Goal: Task Accomplishment & Management: Manage account settings

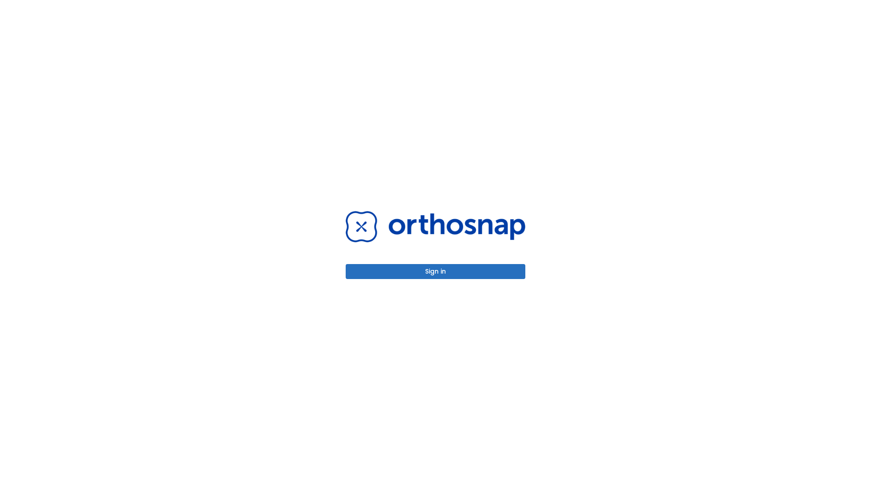
click at [435, 271] on button "Sign in" at bounding box center [436, 271] width 180 height 15
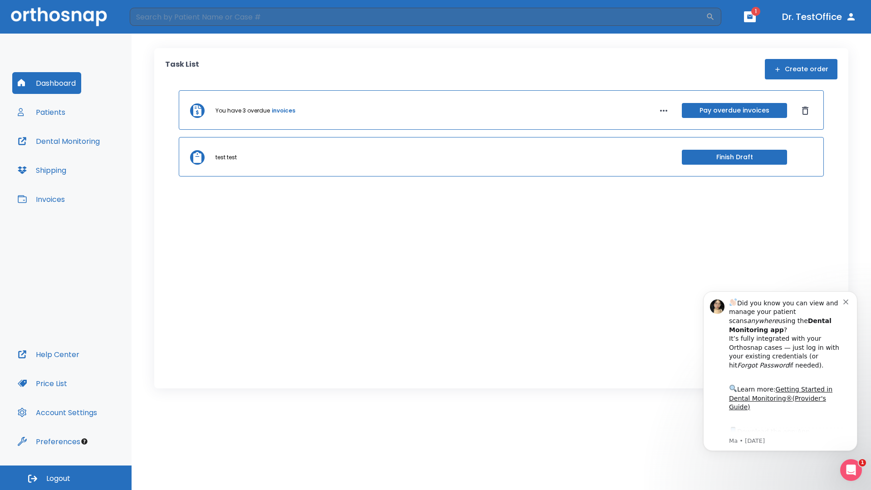
click at [66, 478] on span "Logout" at bounding box center [58, 479] width 24 height 10
